Goal: Navigation & Orientation: Find specific page/section

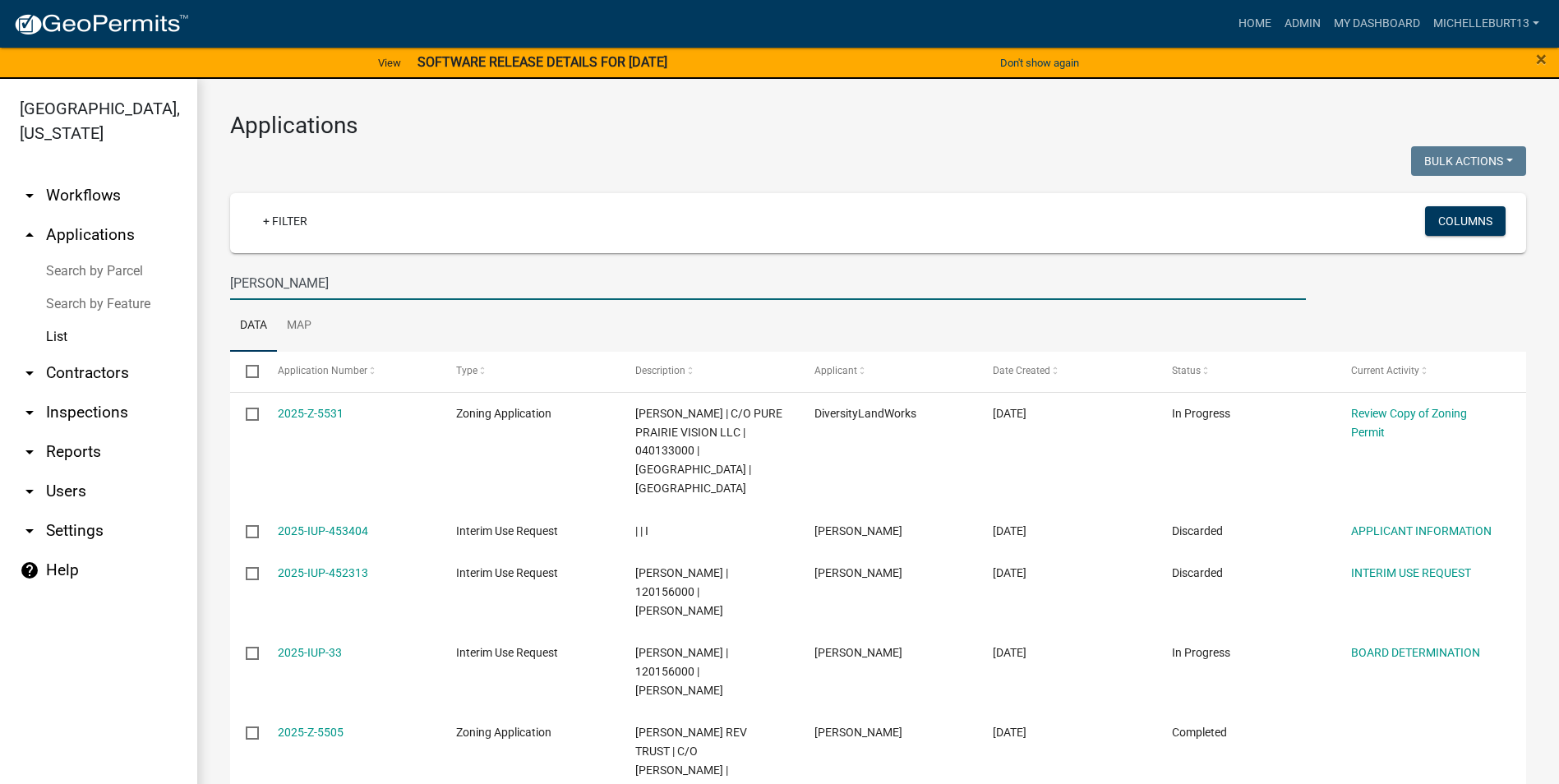
select select "3: 100"
click at [1377, 21] on link "My Dashboard" at bounding box center [1377, 24] width 100 height 31
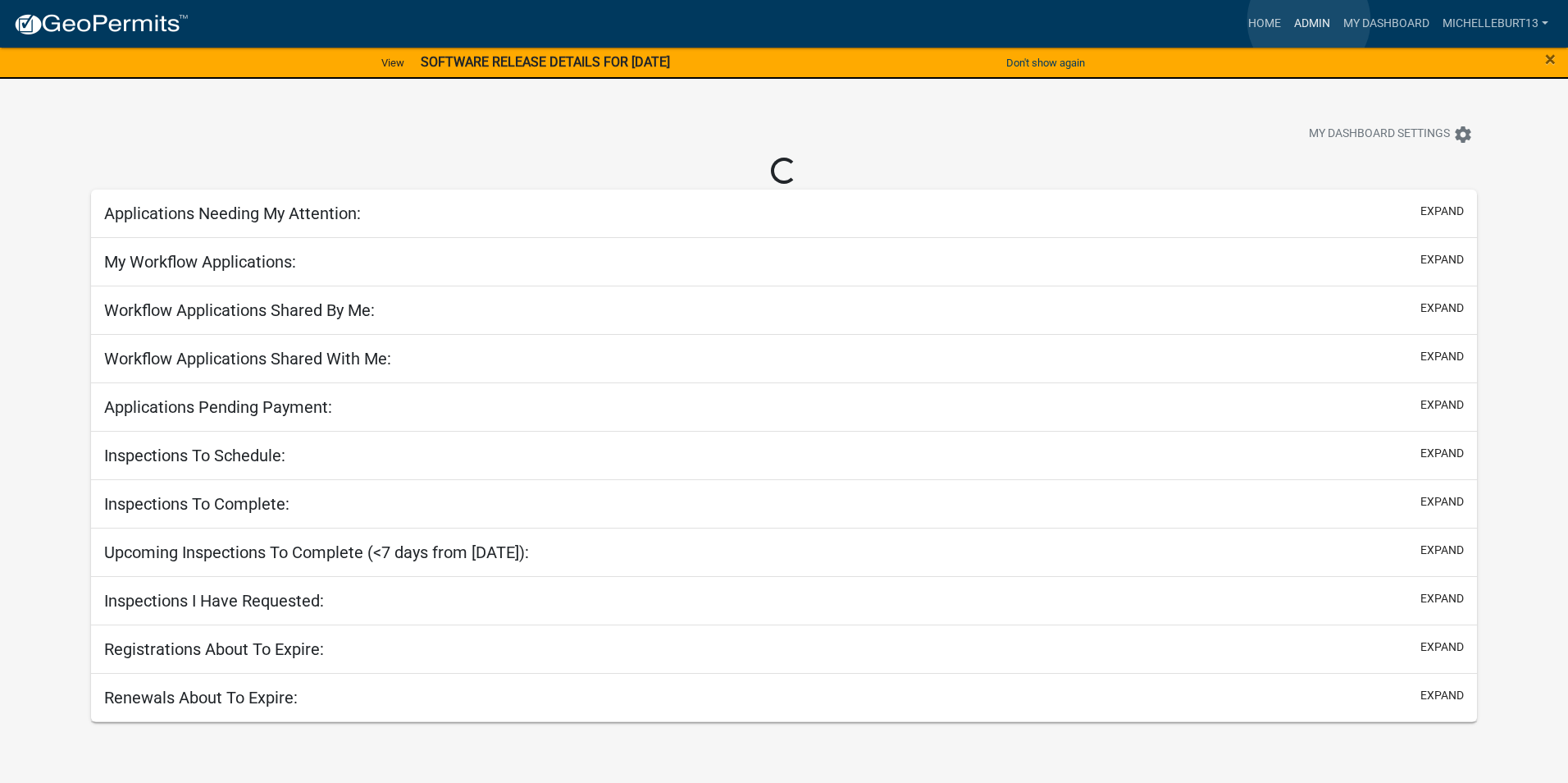
click at [1309, 21] on link "Admin" at bounding box center [1312, 24] width 49 height 31
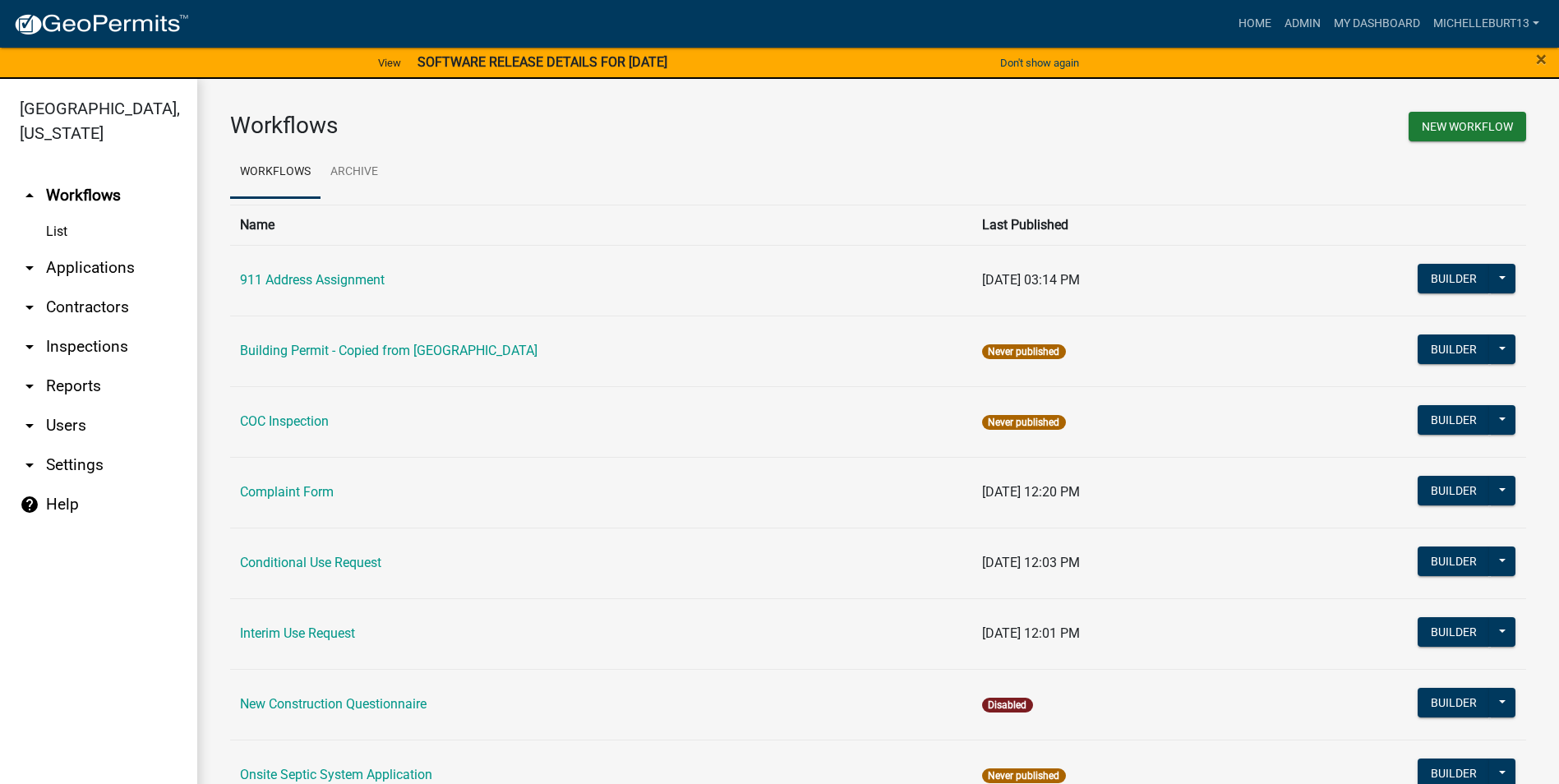
click at [63, 260] on link "arrow_drop_down Applications" at bounding box center [99, 268] width 198 height 40
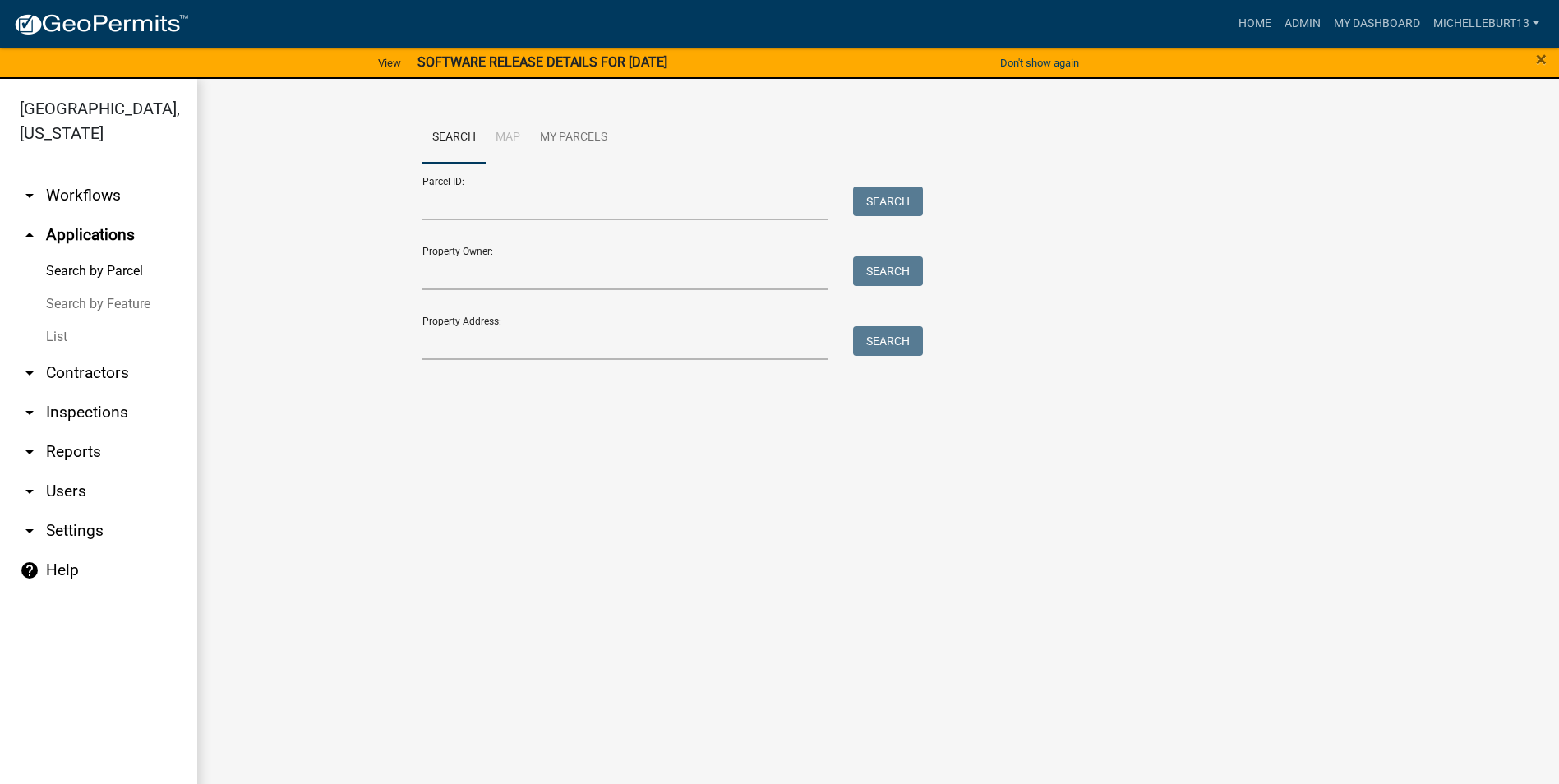
click at [64, 337] on link "List" at bounding box center [99, 337] width 198 height 33
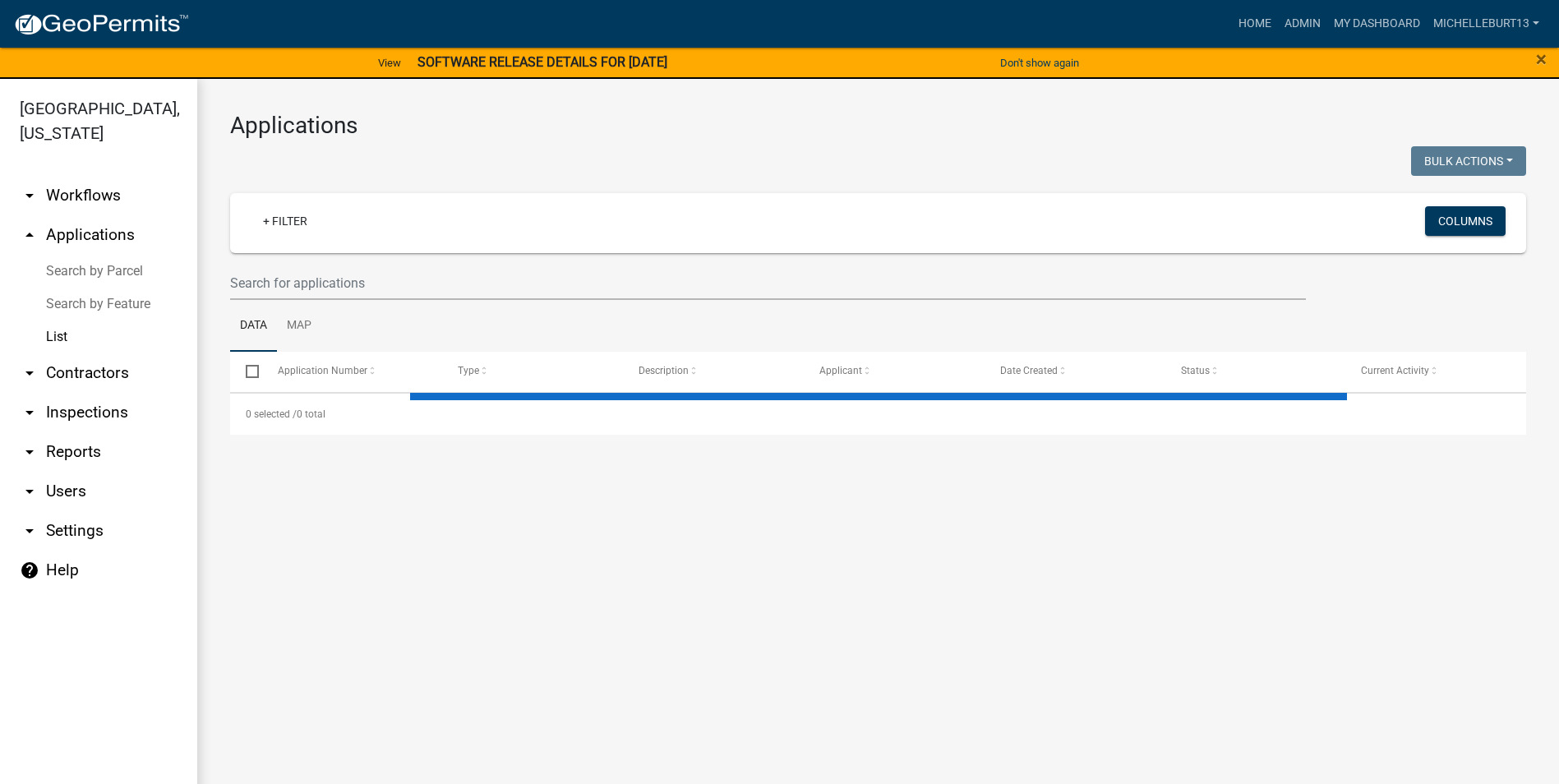
select select "3: 100"
